Goal: Information Seeking & Learning: Learn about a topic

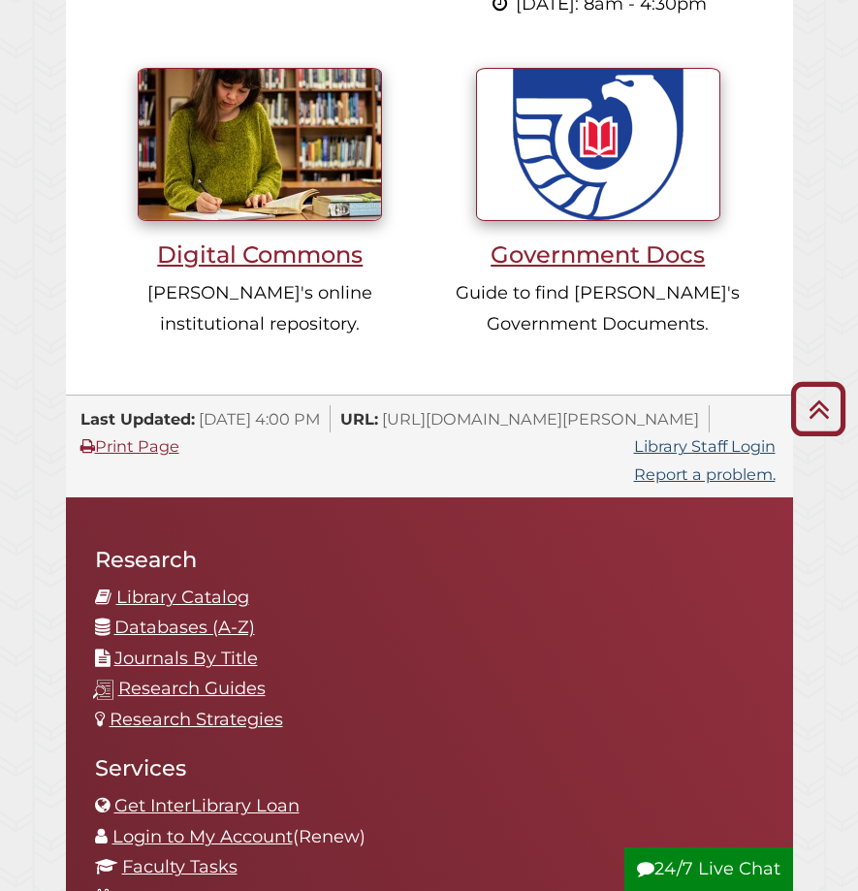
scroll to position [2036, 0]
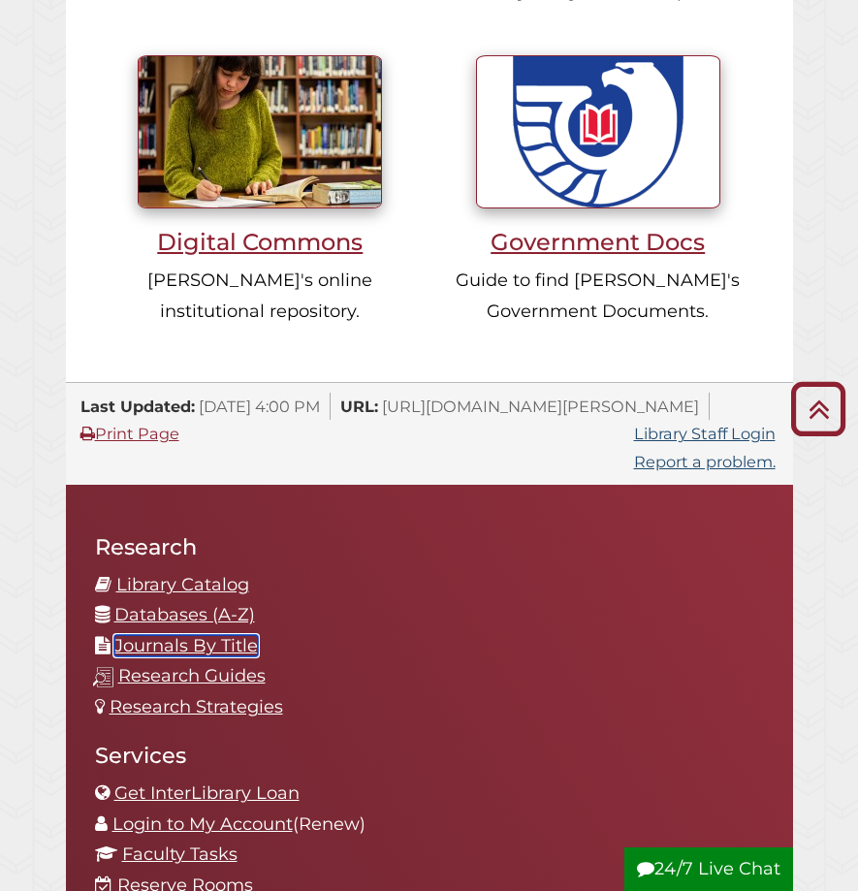
click at [232, 635] on link "Journals By Title" at bounding box center [186, 645] width 144 height 21
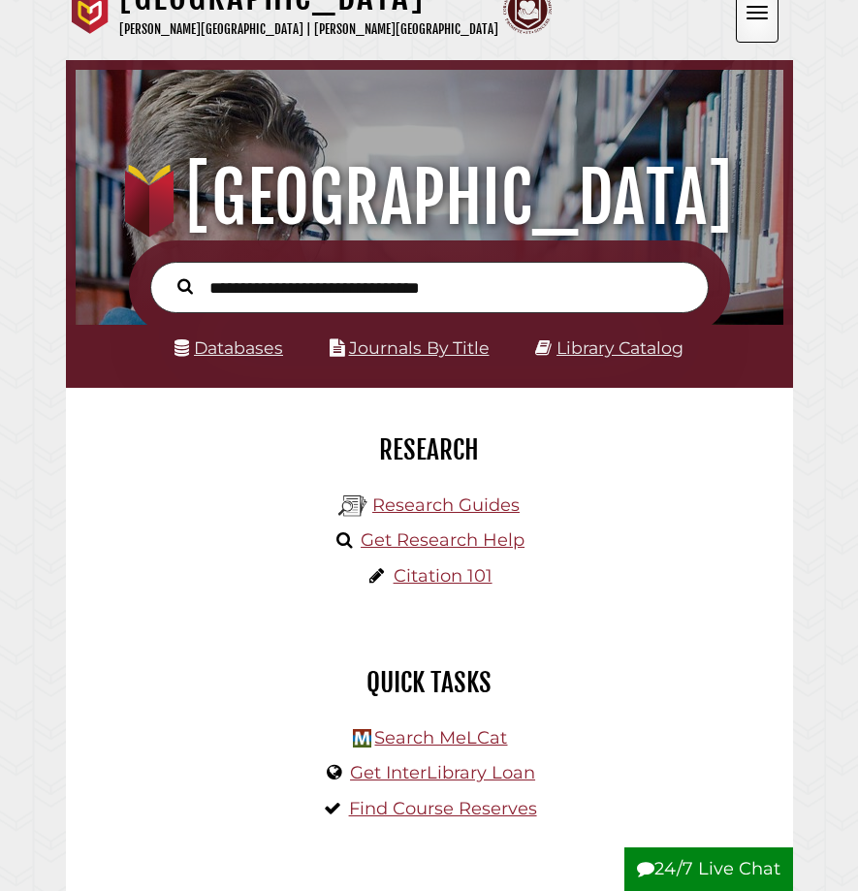
scroll to position [38, 0]
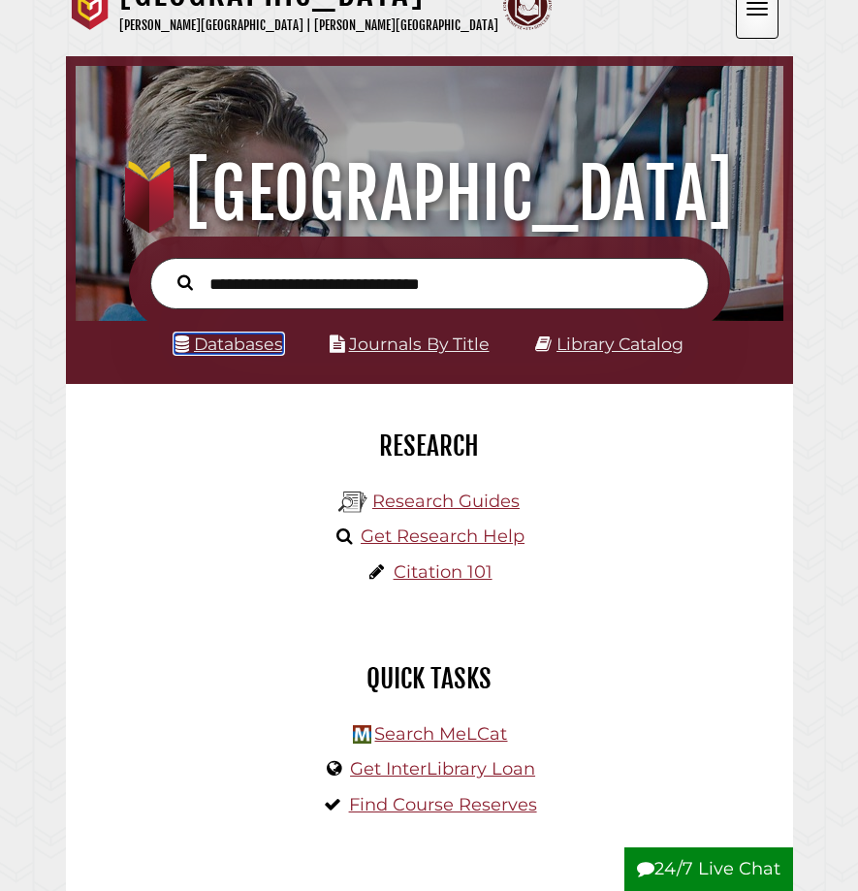
click at [258, 341] on link "Databases" at bounding box center [229, 344] width 109 height 20
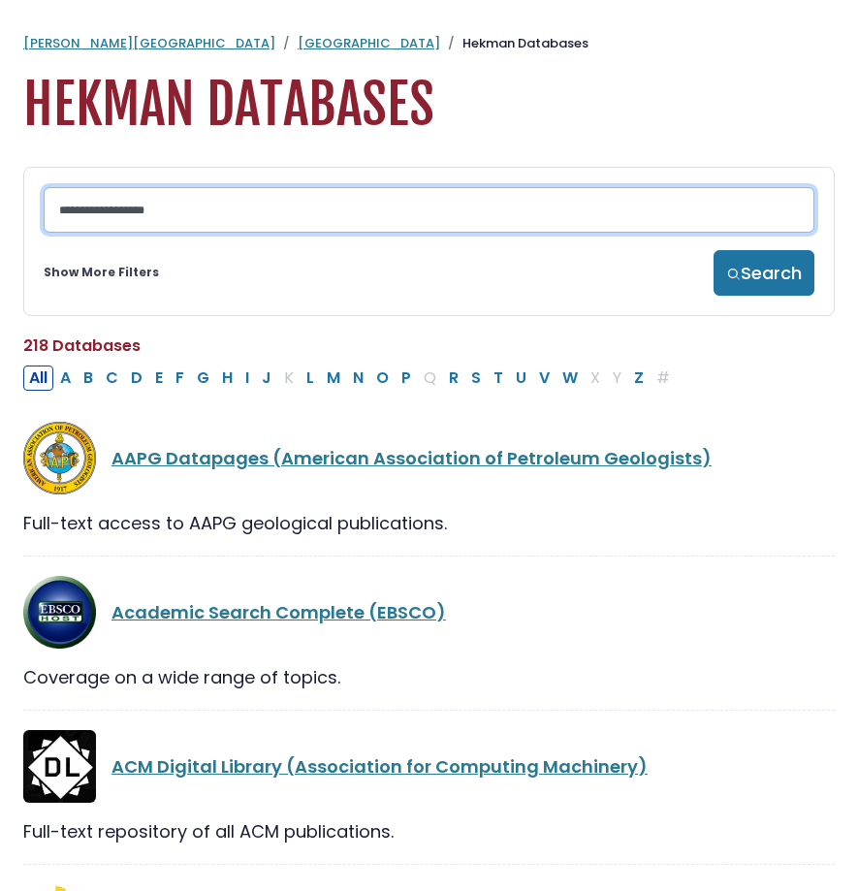
click at [355, 210] on input "Search database by title or keyword" at bounding box center [429, 210] width 771 height 46
type input "*****"
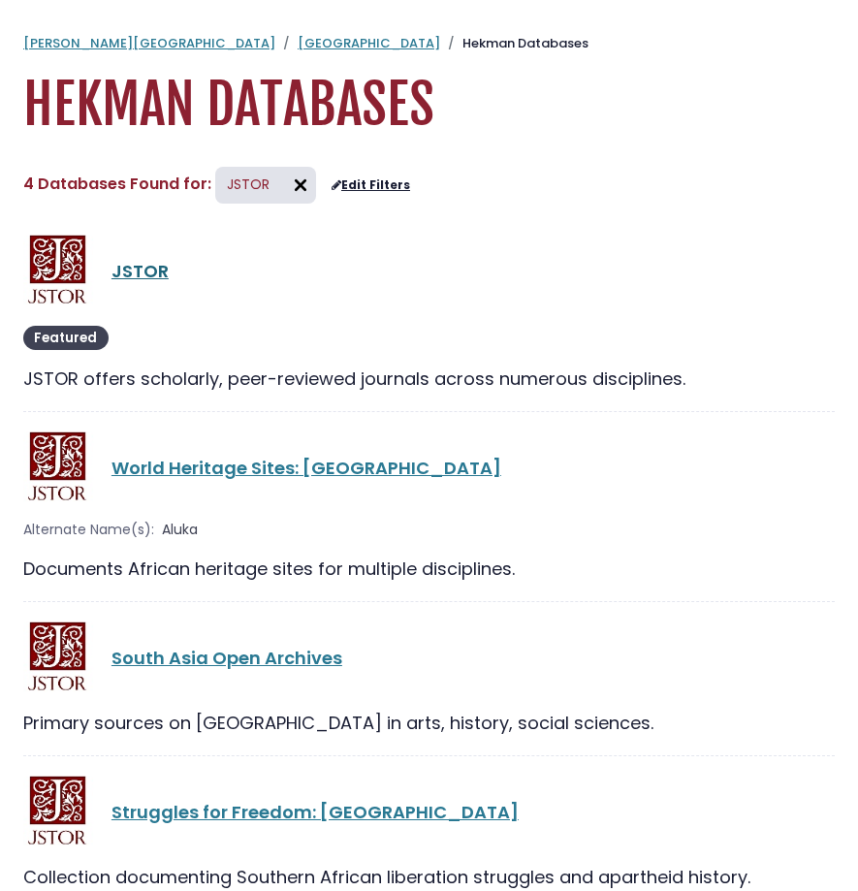
click at [132, 274] on link "JSTOR" at bounding box center [140, 271] width 57 height 24
click at [137, 274] on link "JSTOR" at bounding box center [140, 271] width 57 height 24
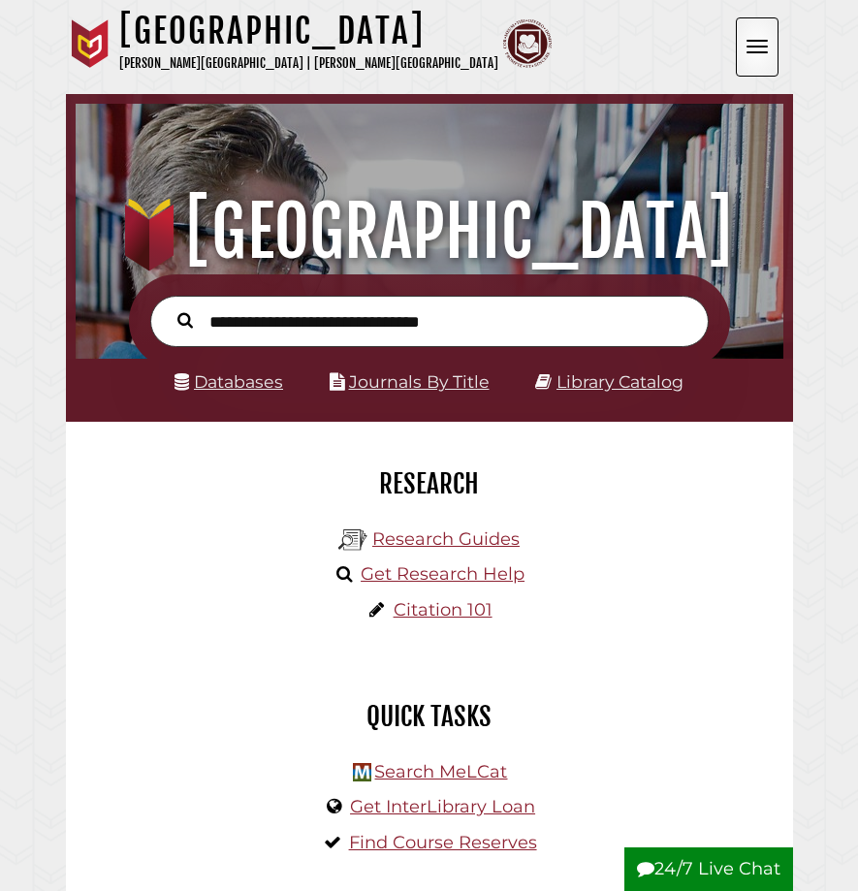
scroll to position [233, 698]
click at [484, 325] on input "text" at bounding box center [429, 321] width 559 height 51
paste input "**********"
type input "**********"
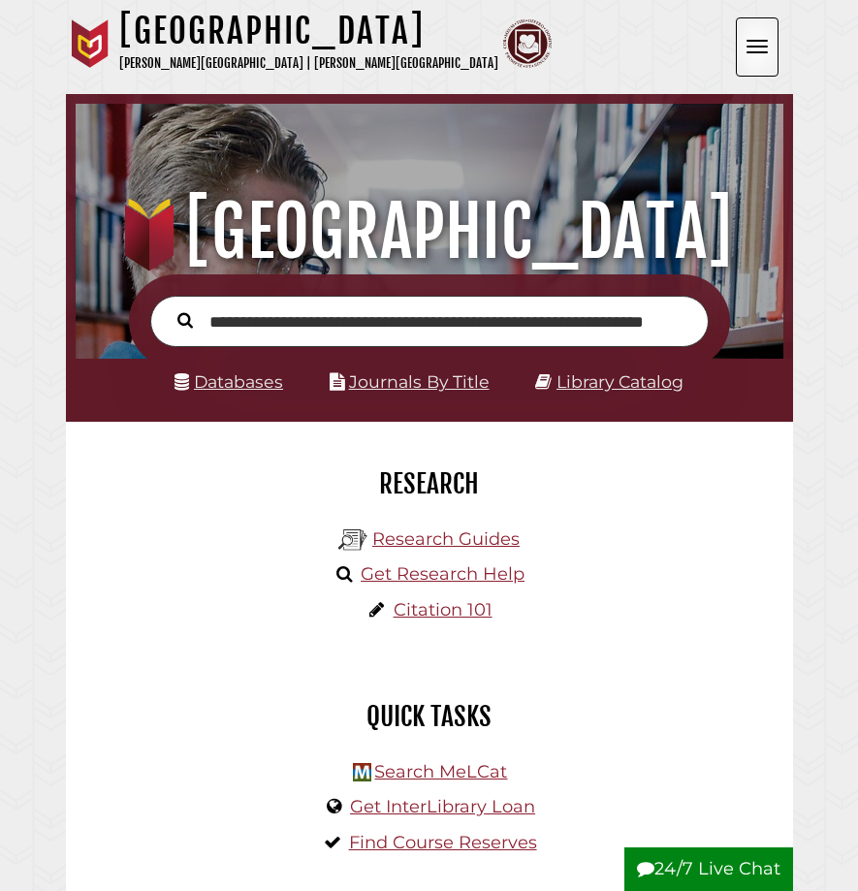
click at [168, 307] on button "Search" at bounding box center [185, 319] width 35 height 24
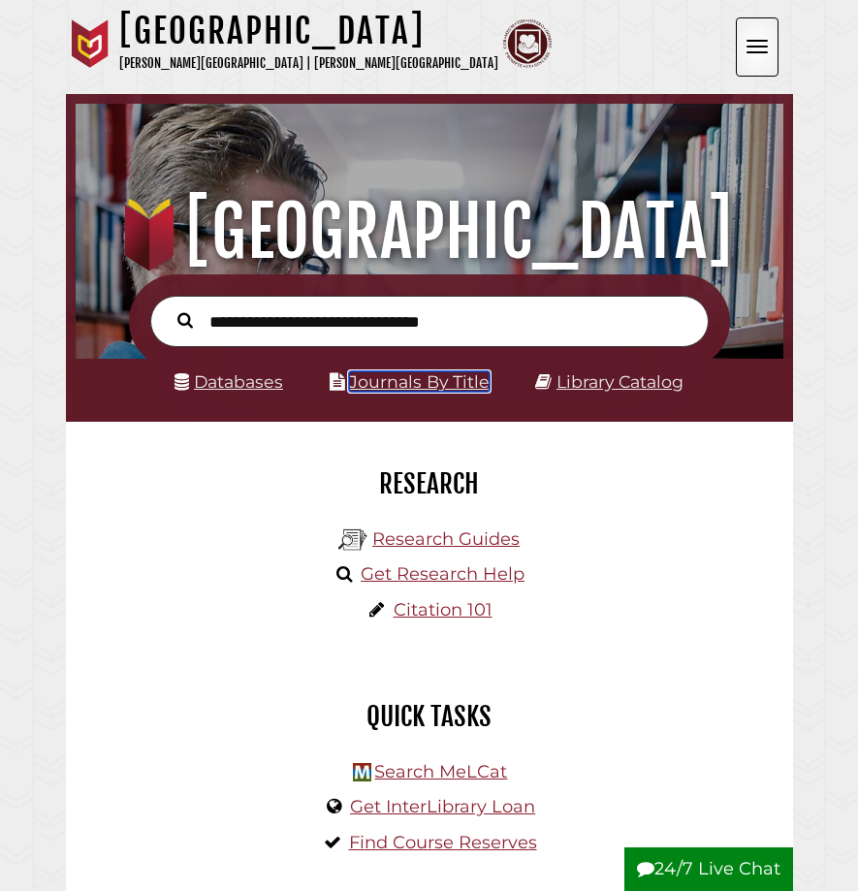
click at [447, 379] on link "Journals By Title" at bounding box center [419, 381] width 141 height 20
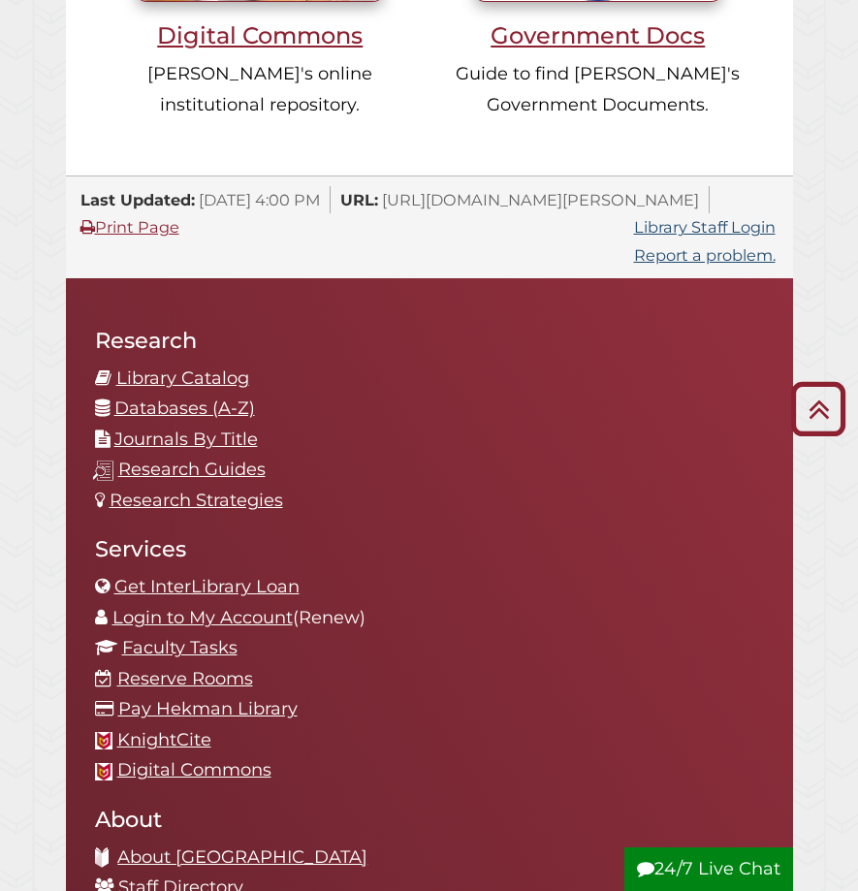
scroll to position [2264, 0]
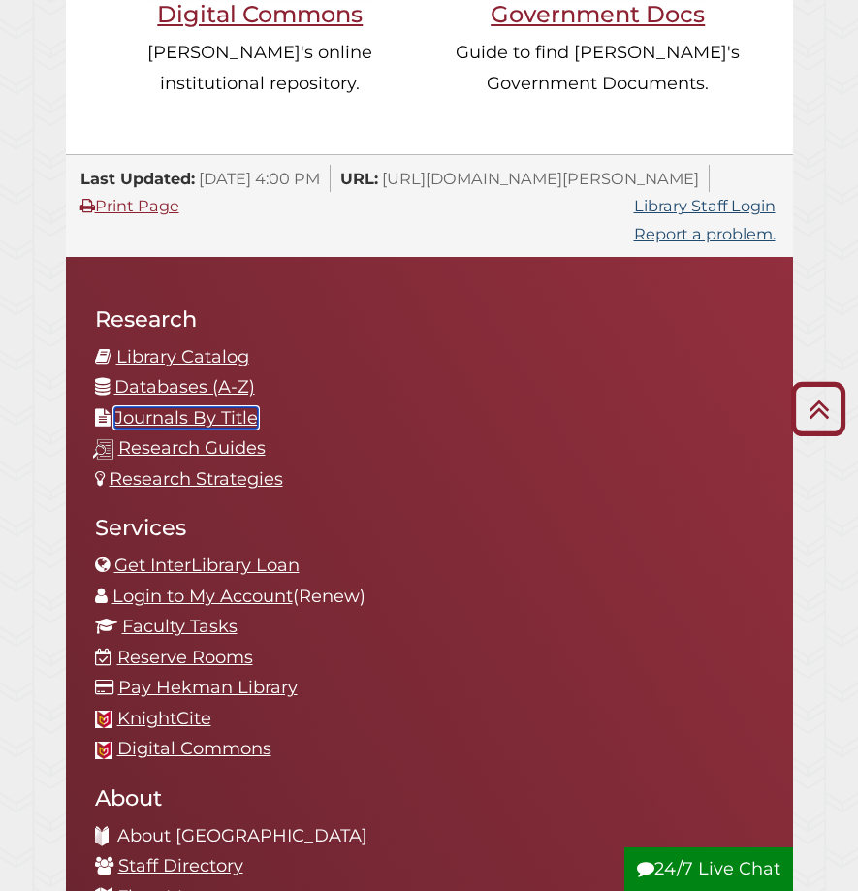
click at [247, 407] on link "Journals By Title" at bounding box center [186, 417] width 144 height 21
